Goal: Information Seeking & Learning: Understand process/instructions

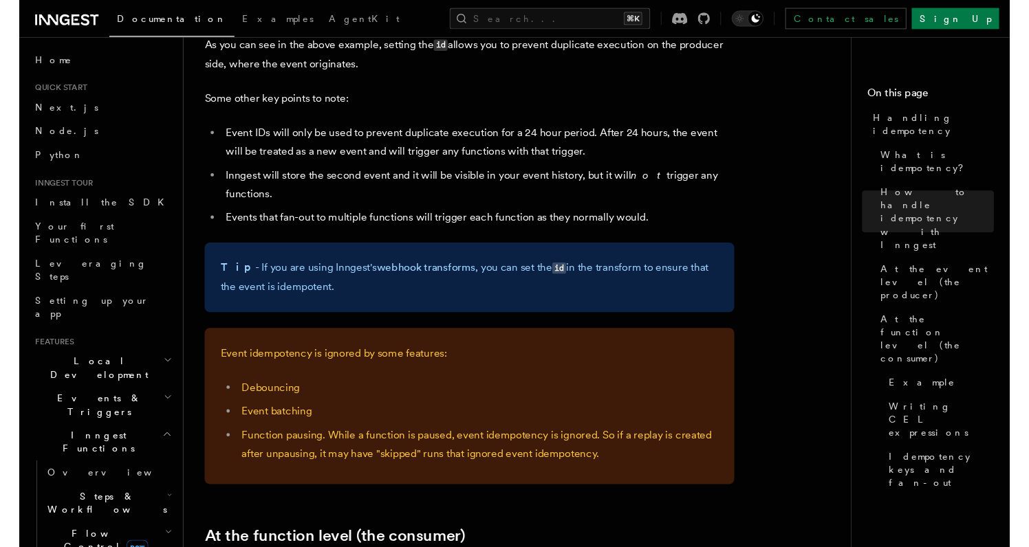
scroll to position [1364, 0]
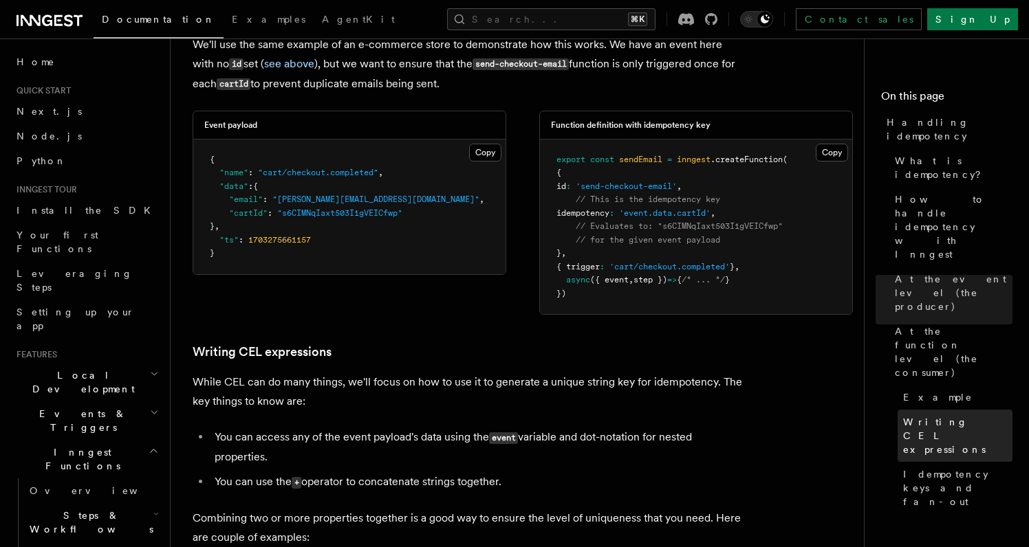
click at [940, 410] on link "Writing CEL expressions" at bounding box center [954, 436] width 115 height 52
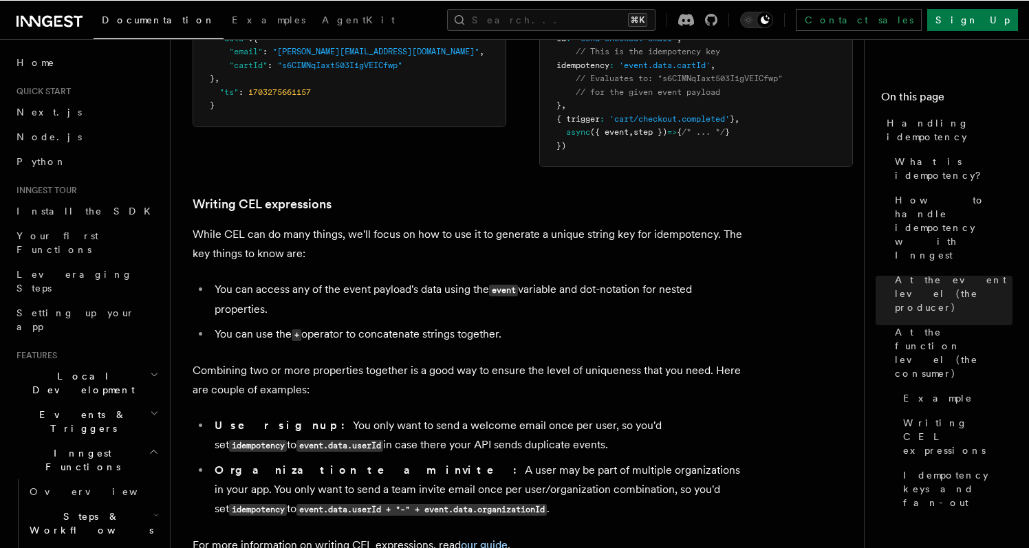
scroll to position [2060, 0]
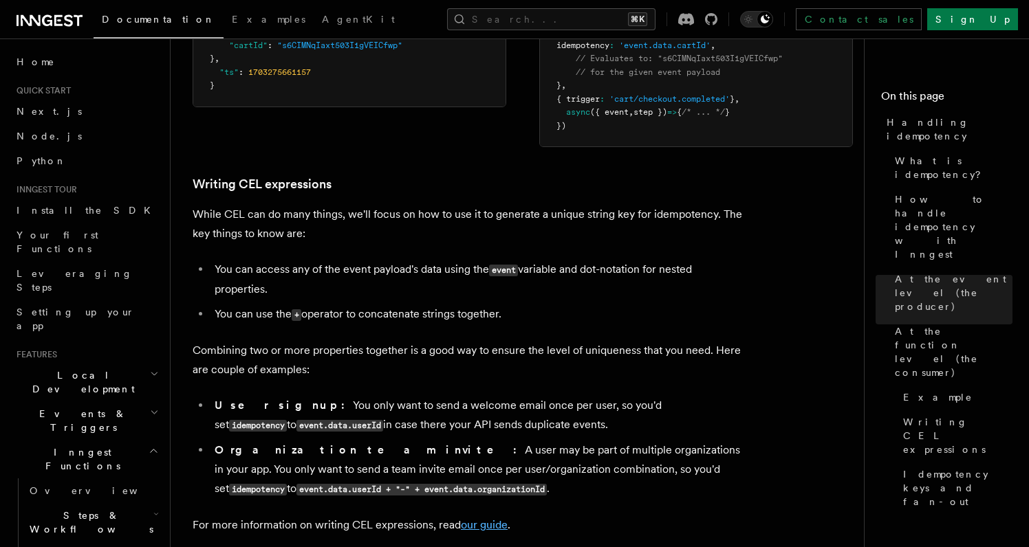
click at [485, 519] on link "our guide" at bounding box center [484, 525] width 47 height 13
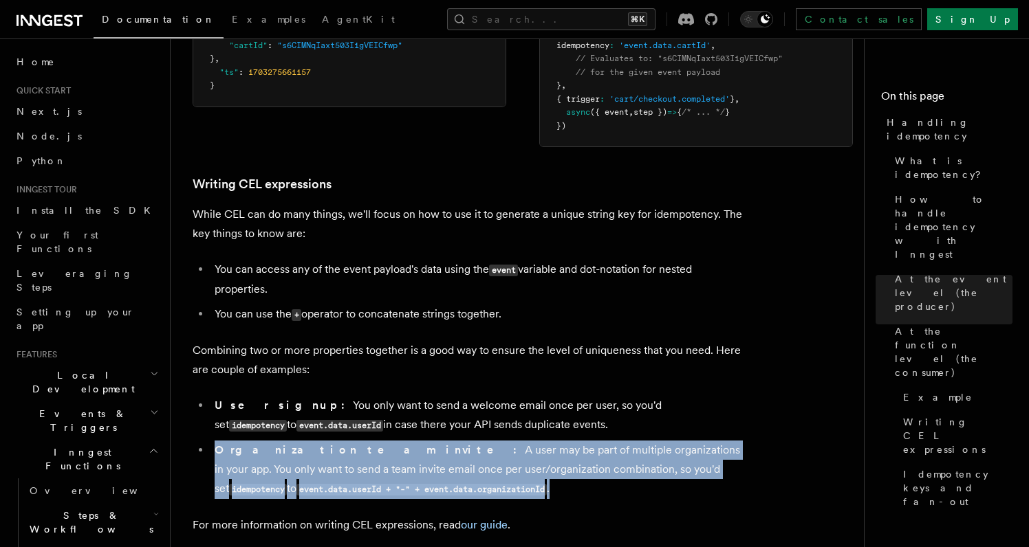
drag, startPoint x: 575, startPoint y: 466, endPoint x: 574, endPoint y: 413, distance: 53.0
click at [574, 413] on ul "User signup: You only want to send a welcome email once per user, so you'd set …" at bounding box center [468, 447] width 550 height 103
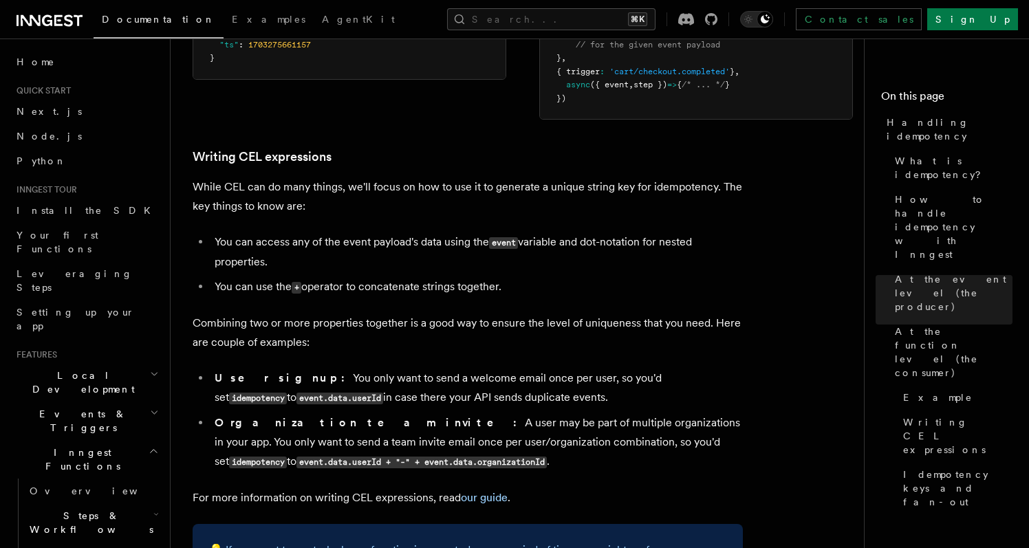
scroll to position [2089, 0]
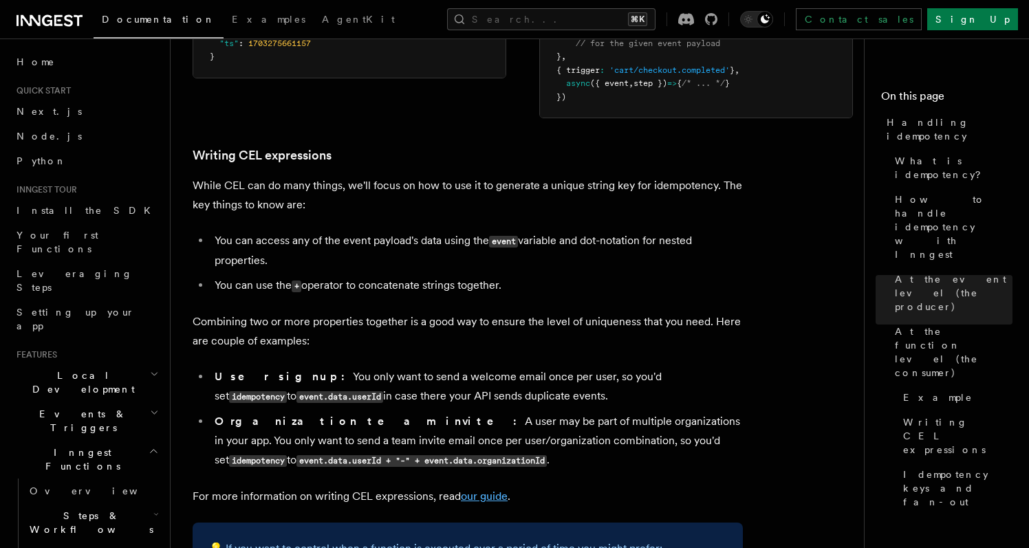
click at [481, 490] on link "our guide" at bounding box center [484, 496] width 47 height 13
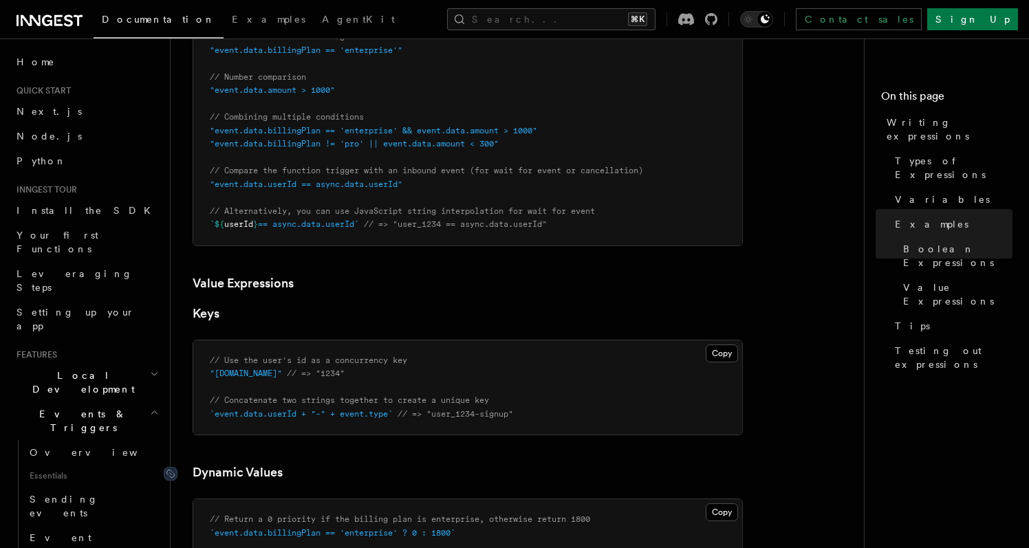
scroll to position [750, 0]
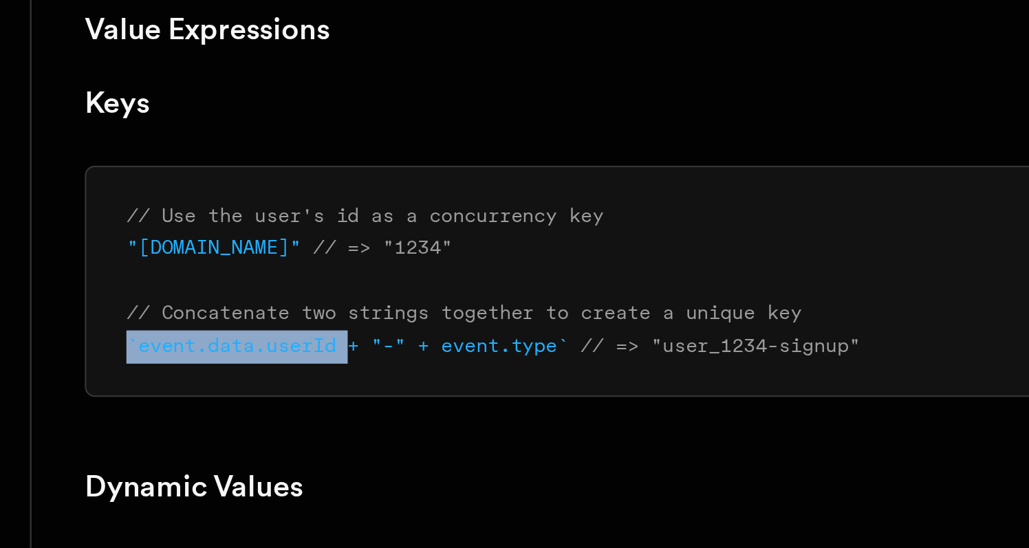
drag, startPoint x: 49, startPoint y: 133, endPoint x: 147, endPoint y: 139, distance: 98.5
click at [193, 391] on pre "// Use the user's id as a concurrency key "[DOMAIN_NAME]" // => "1234" // Conca…" at bounding box center [467, 438] width 549 height 95
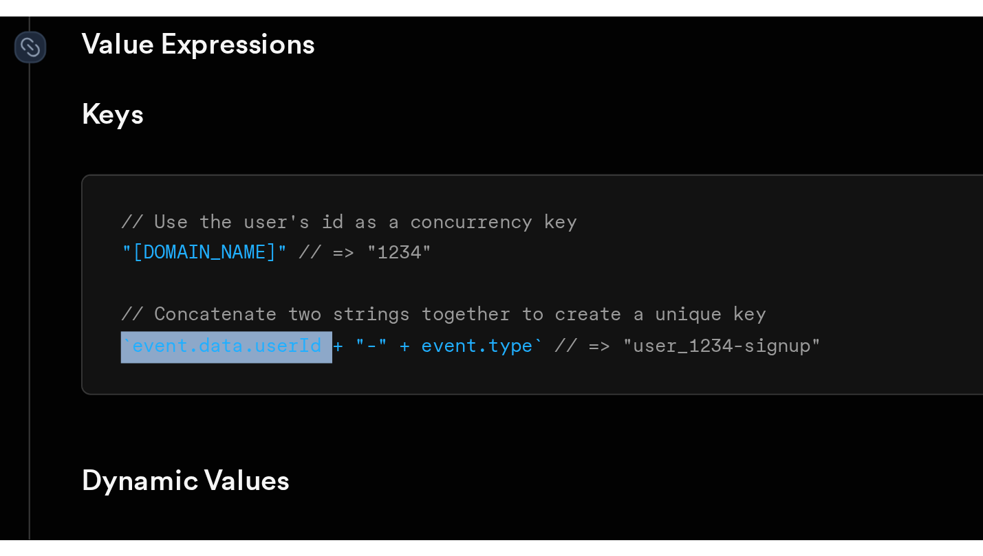
scroll to position [750, 0]
